Goal: Transaction & Acquisition: Book appointment/travel/reservation

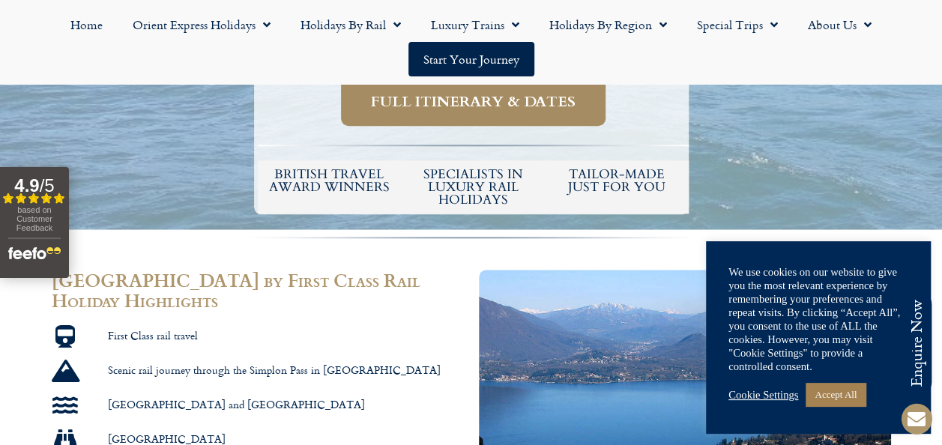
scroll to position [729, 0]
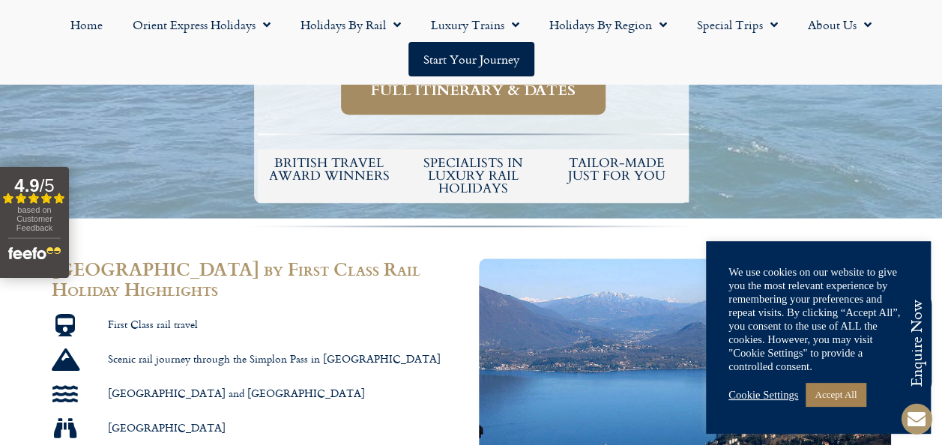
click at [10, 217] on div "based on Customer Feedback" at bounding box center [34, 221] width 52 height 32
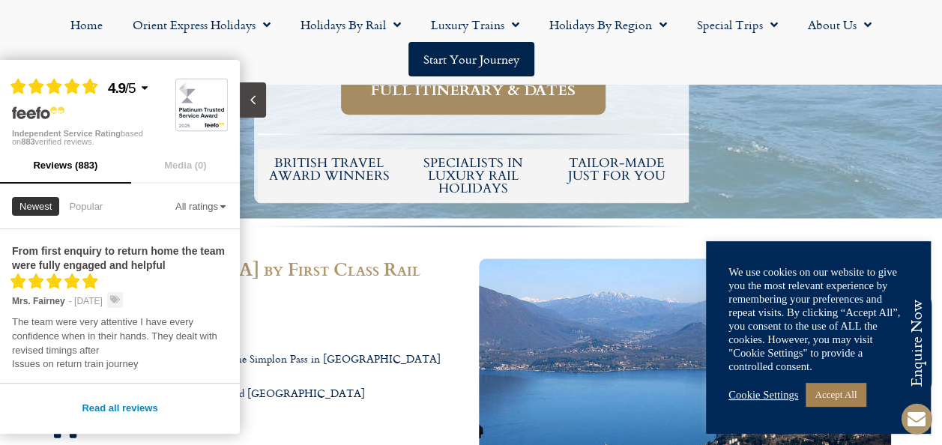
click at [366, 383] on li "[GEOGRAPHIC_DATA] and [GEOGRAPHIC_DATA]" at bounding box center [258, 397] width 412 height 28
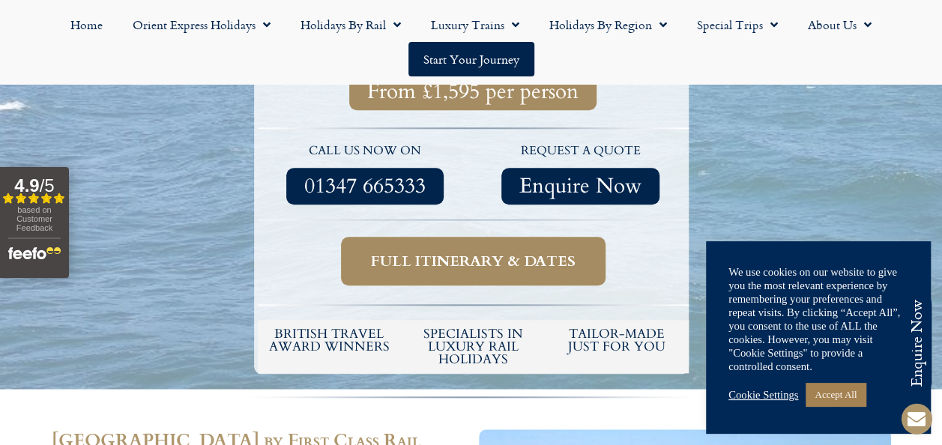
scroll to position [549, 0]
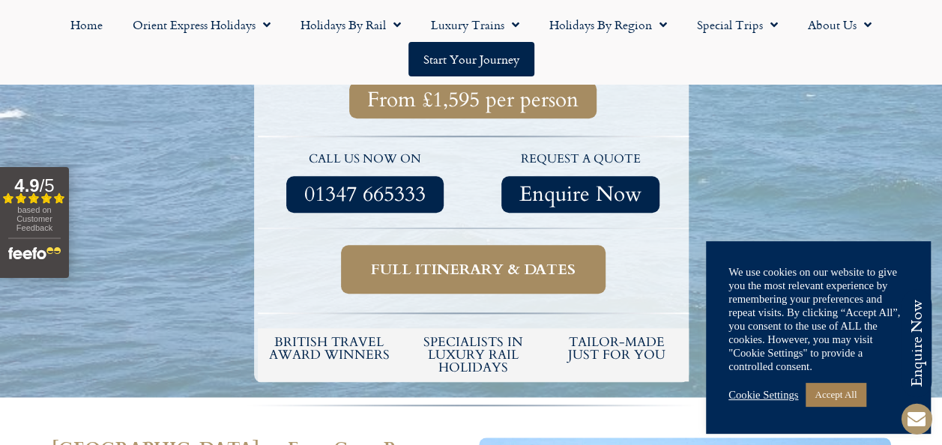
click at [433, 260] on span "Full itinerary & dates" at bounding box center [473, 269] width 205 height 19
click at [496, 260] on span "Full itinerary & dates" at bounding box center [473, 269] width 205 height 19
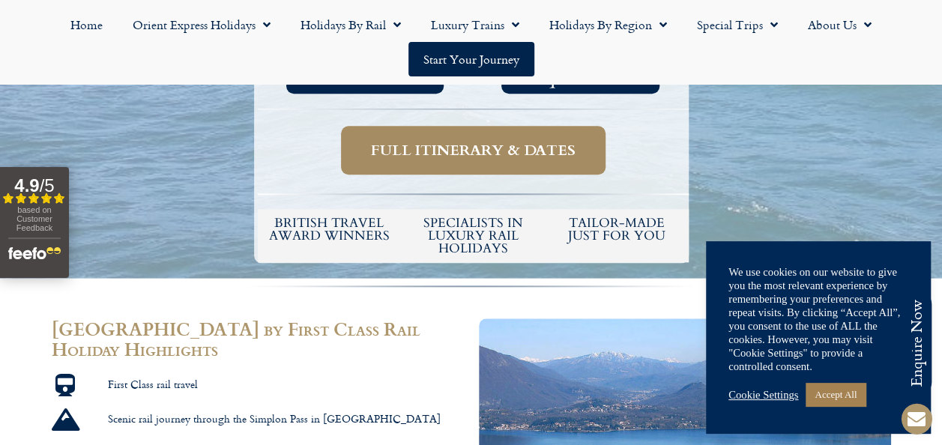
scroll to position [671, 0]
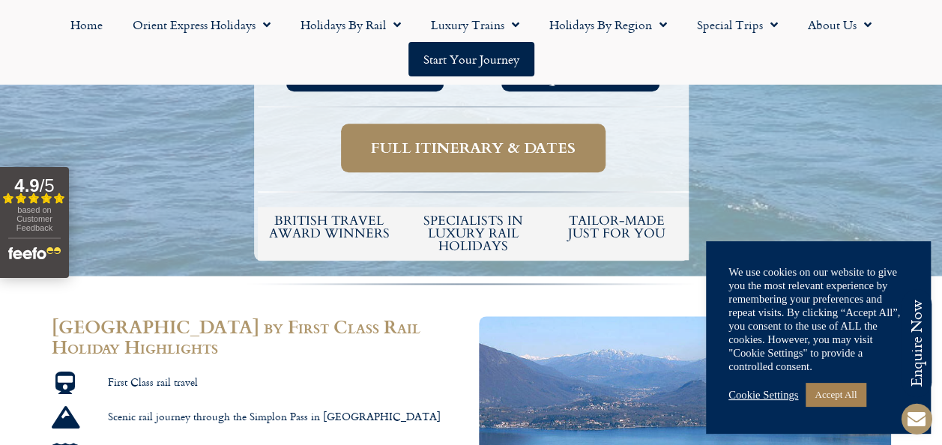
click at [865, 401] on link "Accept All" at bounding box center [836, 394] width 60 height 23
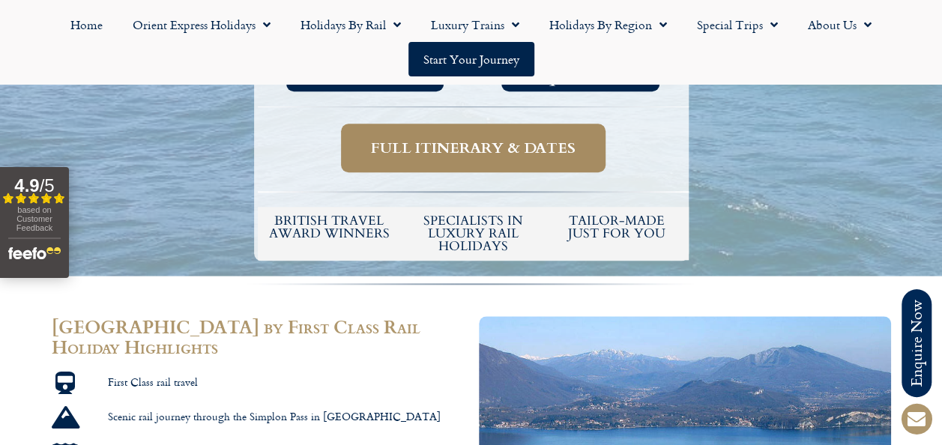
click at [510, 124] on link "Full itinerary & dates" at bounding box center [473, 148] width 265 height 49
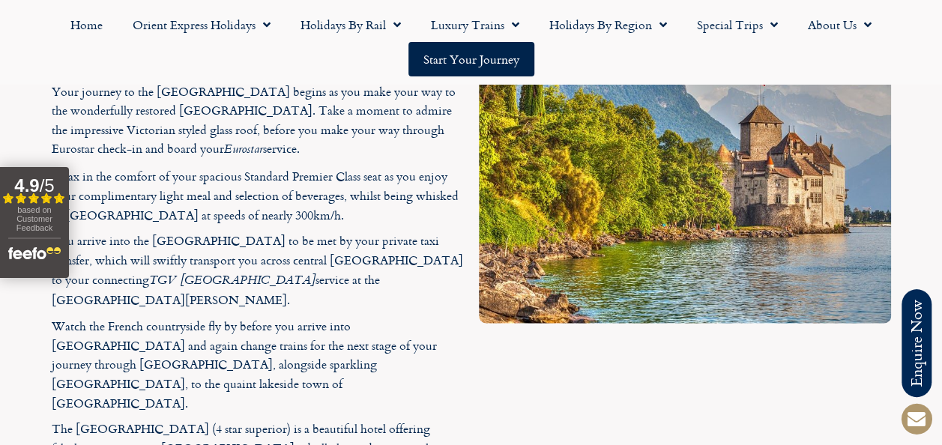
scroll to position [1639, 0]
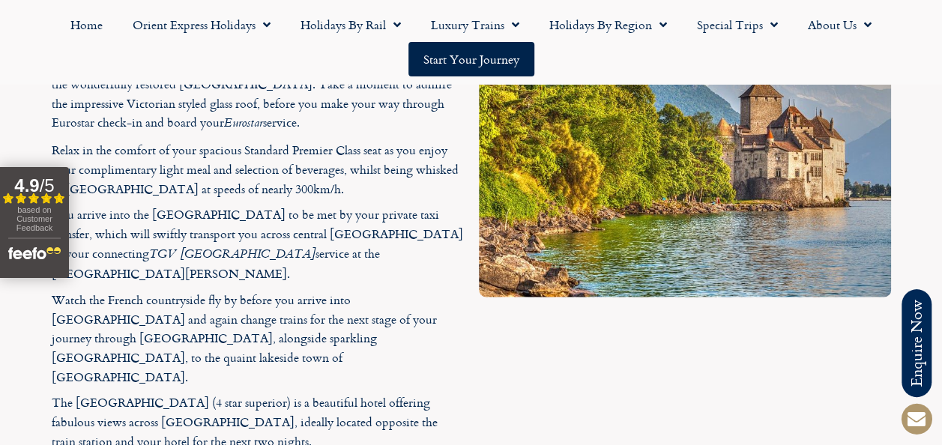
click at [698, 324] on div at bounding box center [685, 241] width 427 height 451
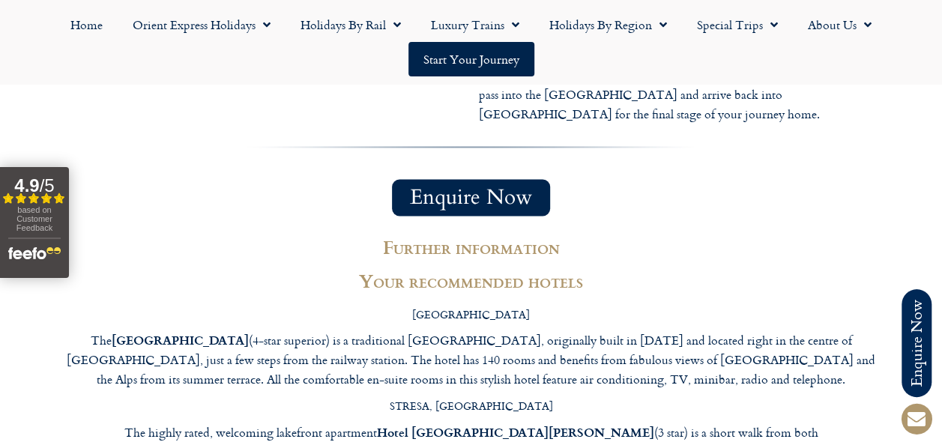
scroll to position [3955, 0]
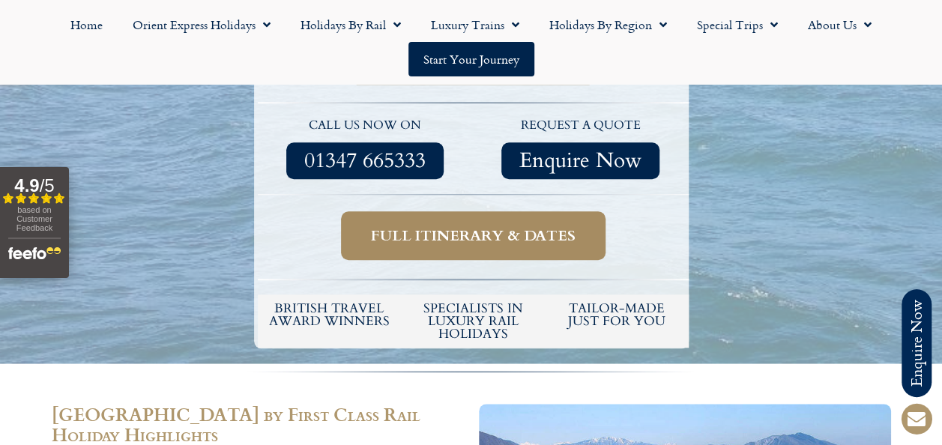
scroll to position [549, 0]
